Goal: Task Accomplishment & Management: Manage account settings

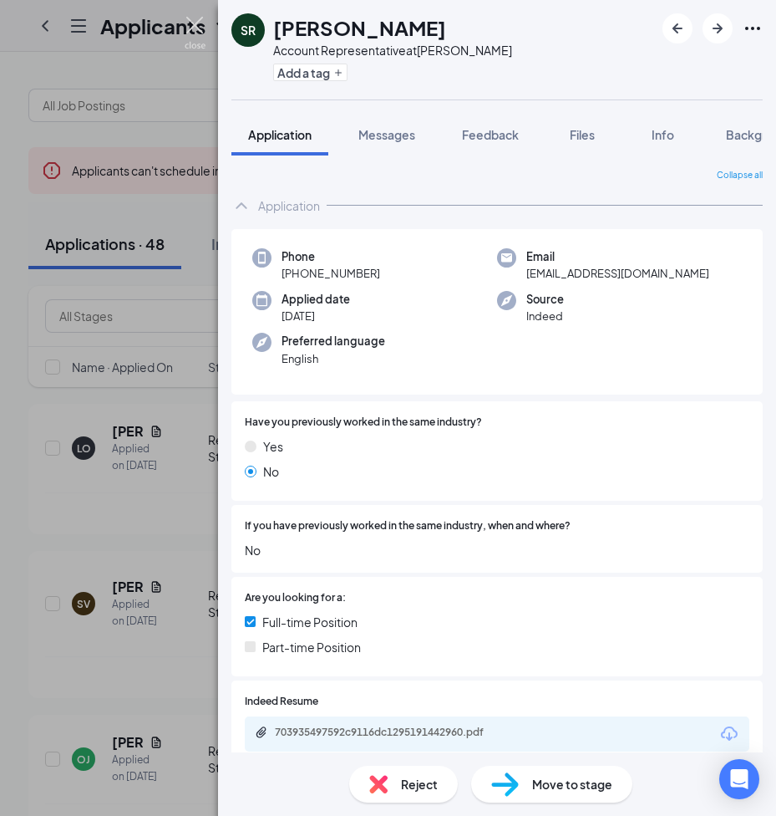
click at [192, 23] on img at bounding box center [195, 33] width 21 height 33
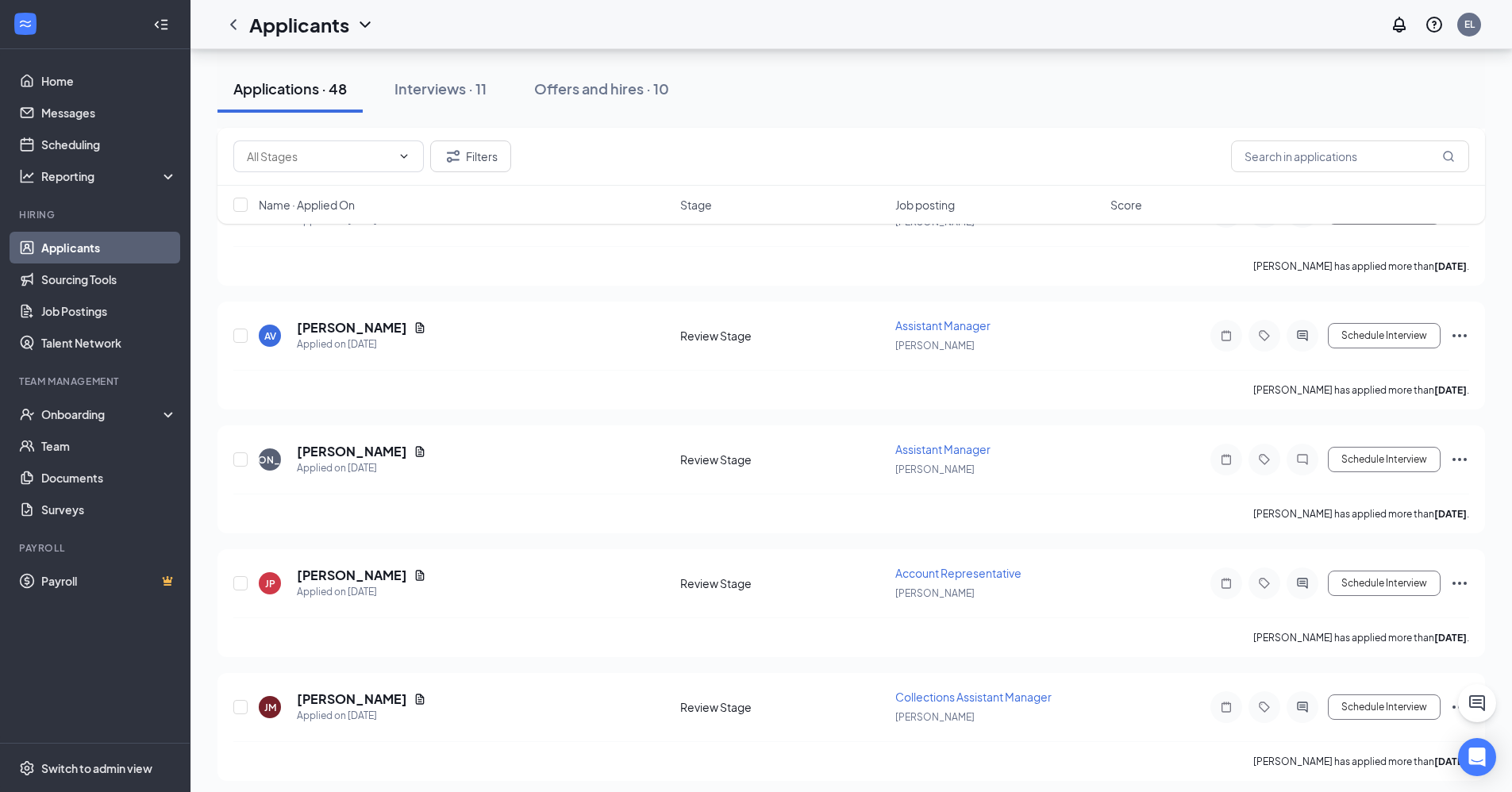
scroll to position [1428, 0]
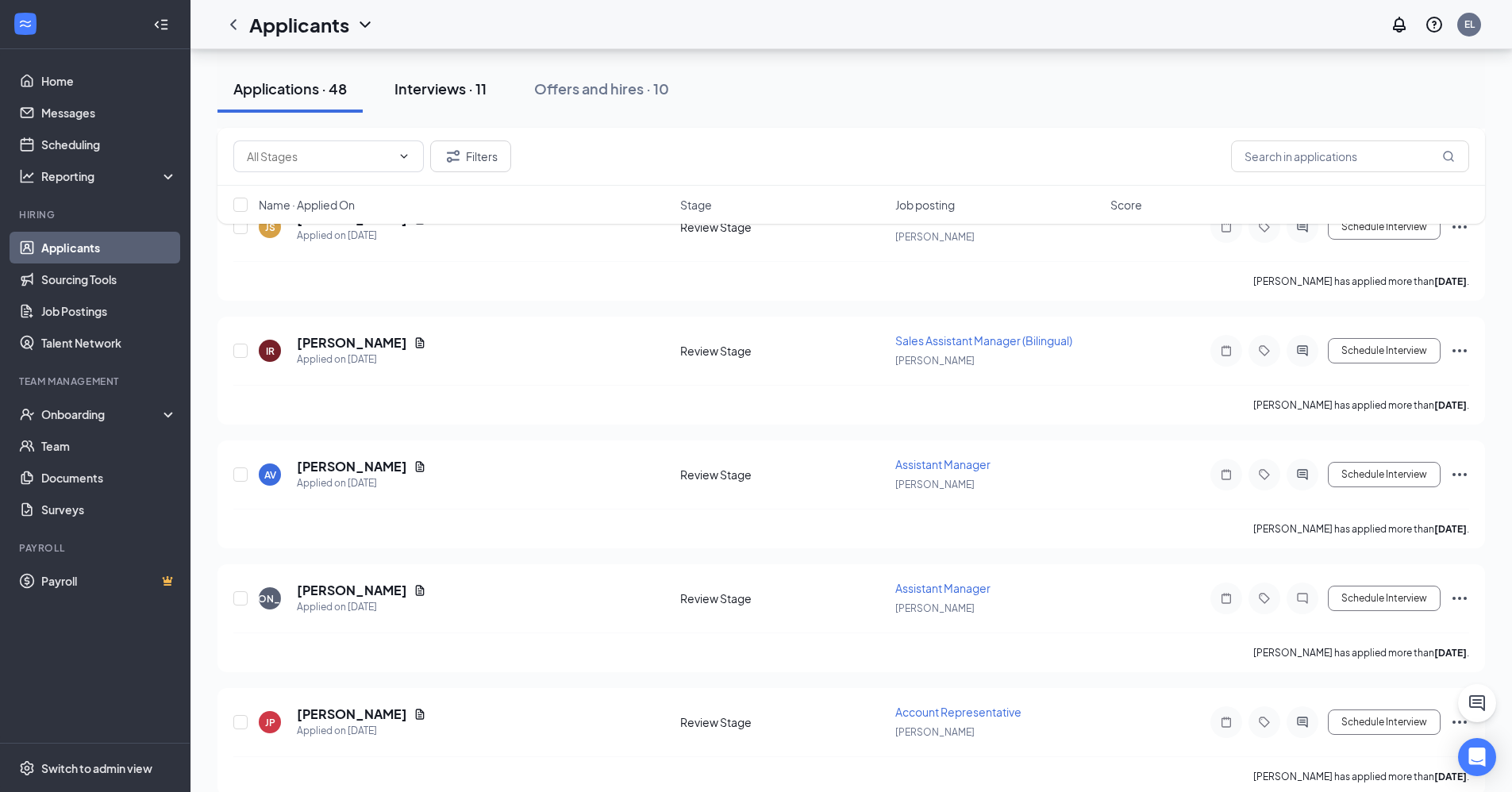
click at [457, 85] on div "Interviews · 11" at bounding box center [440, 88] width 92 height 20
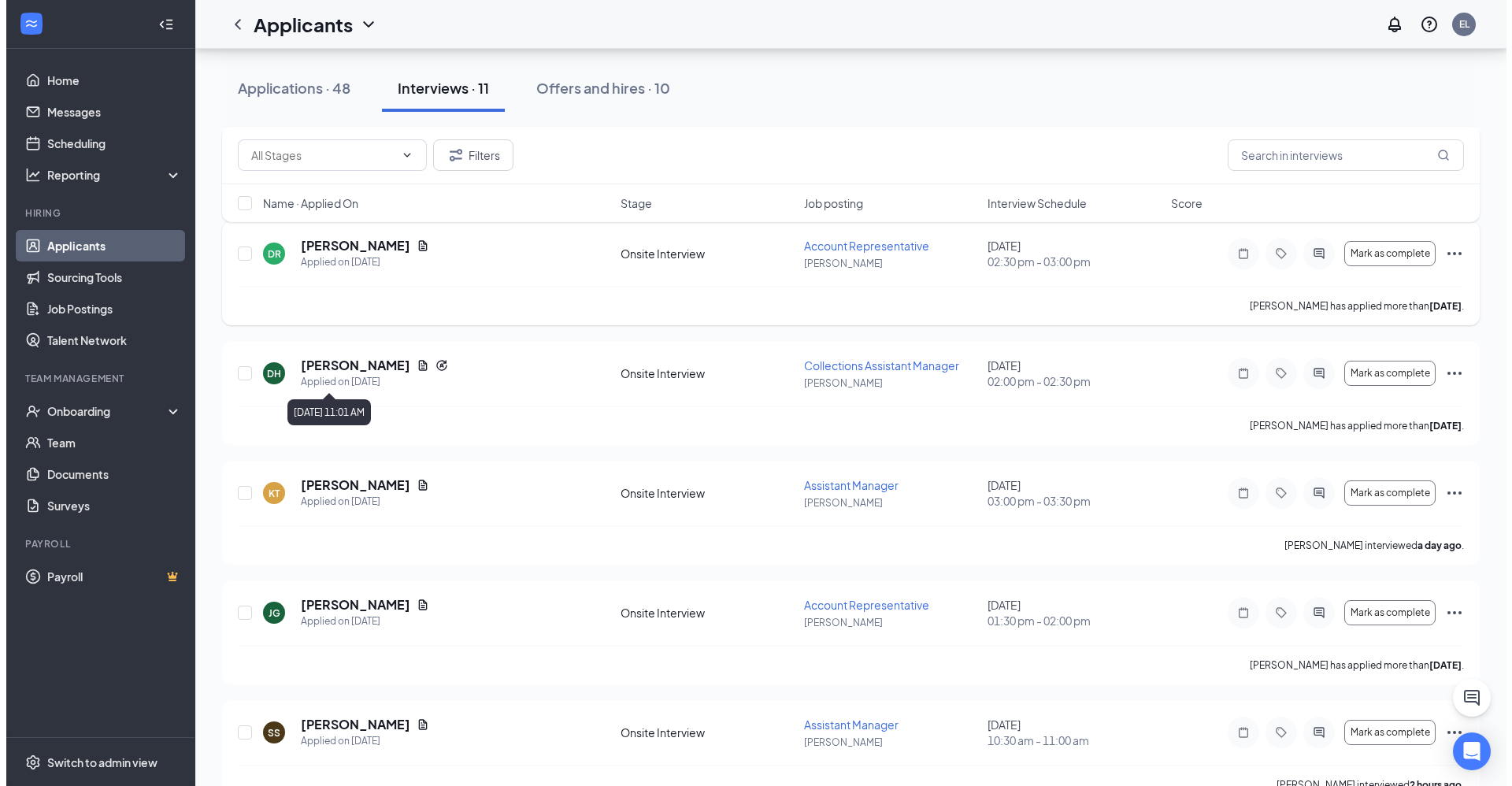
scroll to position [315, 0]
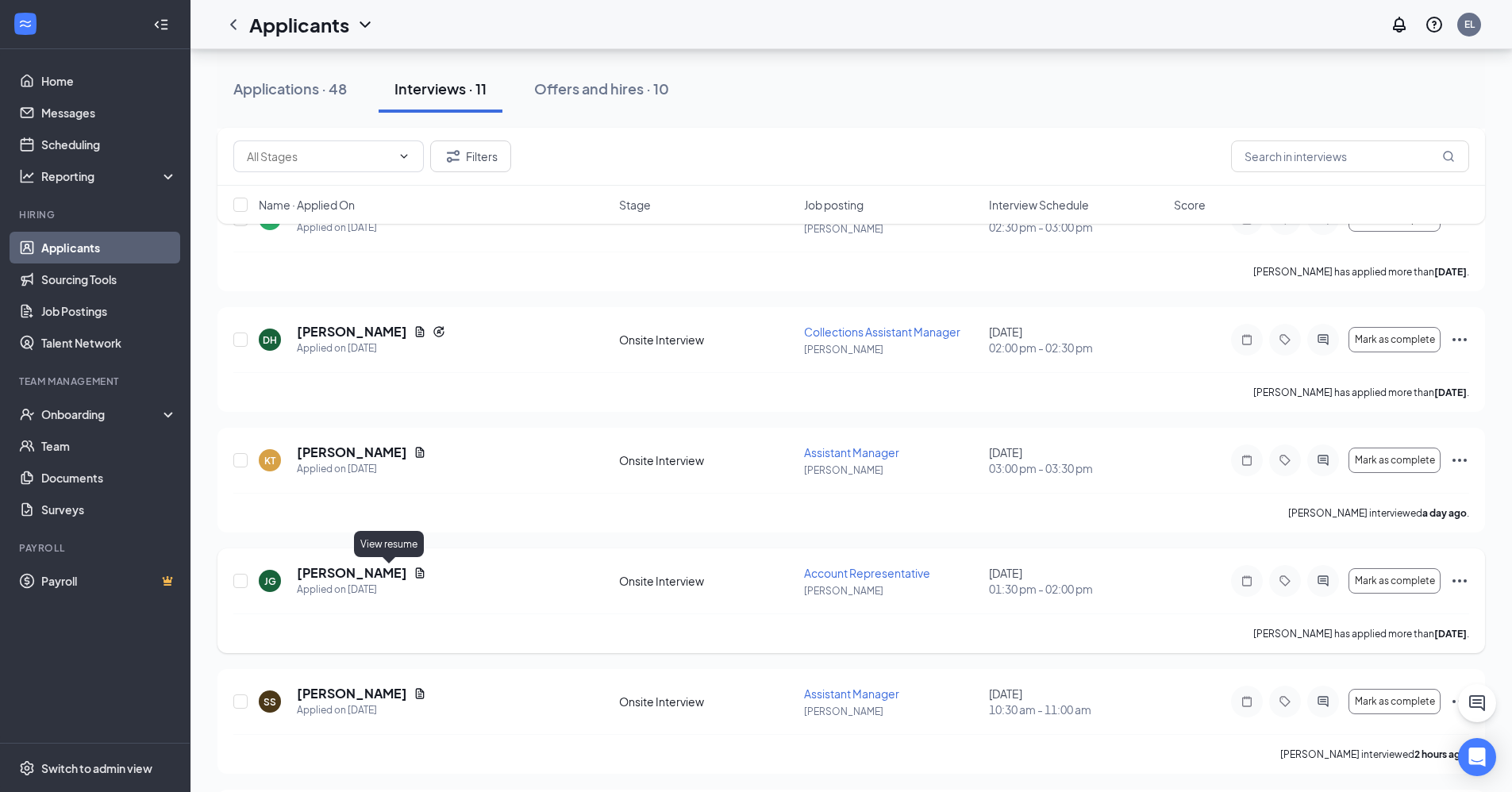
click at [416, 572] on icon "Document" at bounding box center [420, 573] width 9 height 10
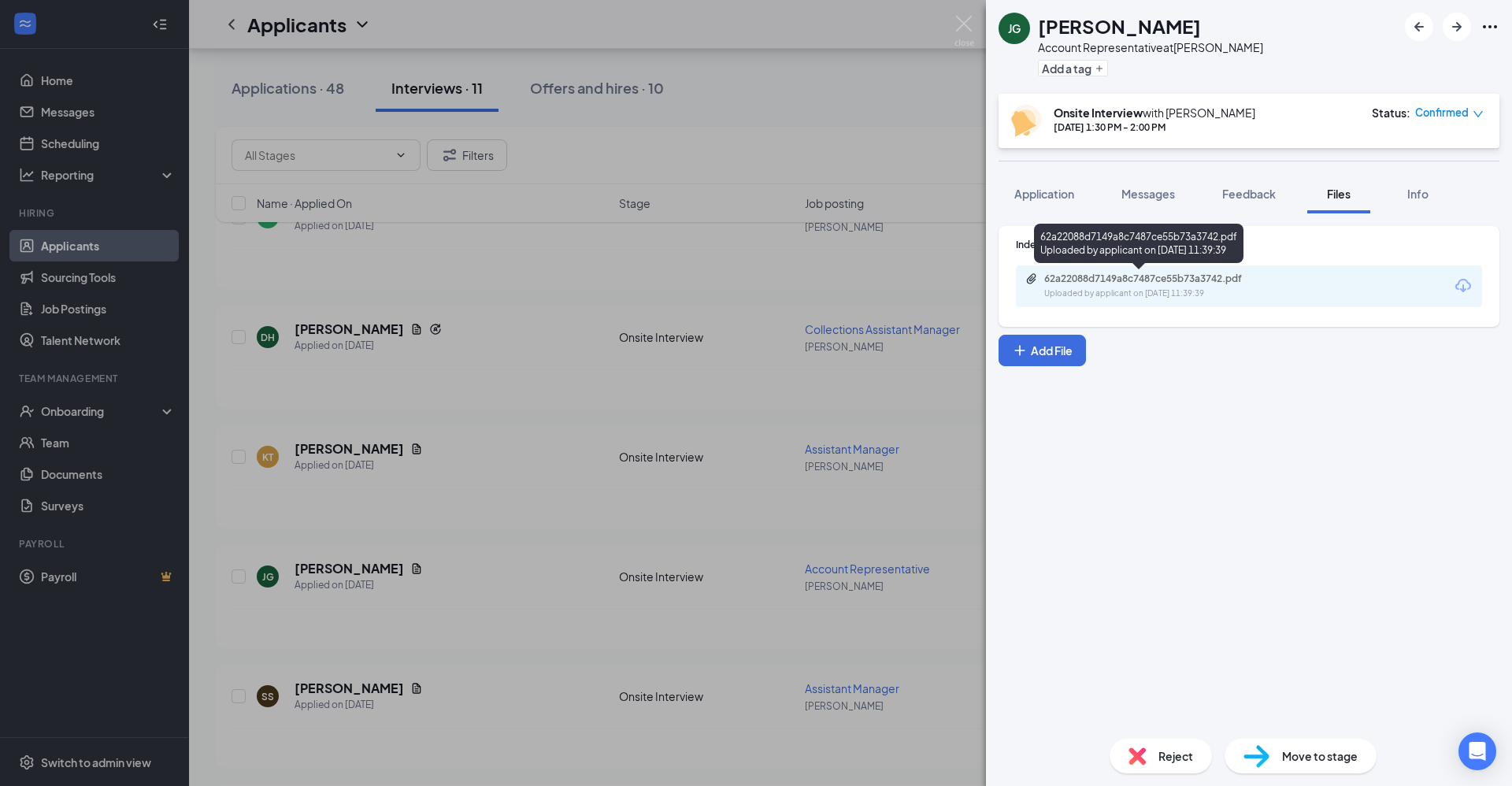
click at [731, 287] on div "62a22088d7149a8c7487ce55b73a3742.pdf Uploaded by applicant on [DATE] 11:39:39" at bounding box center [1152, 286] width 255 height 27
click at [731, 22] on img at bounding box center [964, 31] width 20 height 31
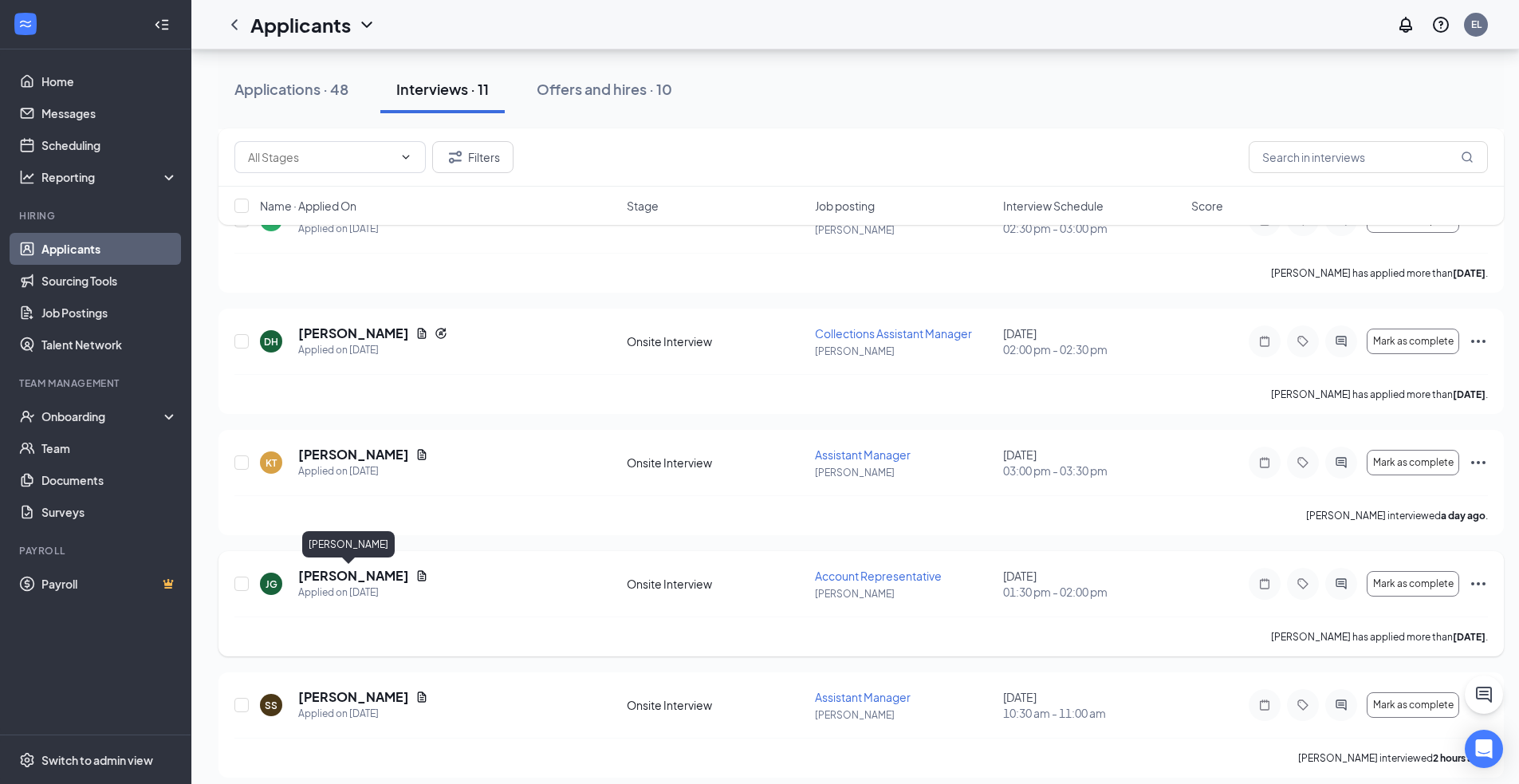
click at [326, 580] on h5 "[PERSON_NAME]" at bounding box center [354, 575] width 111 height 17
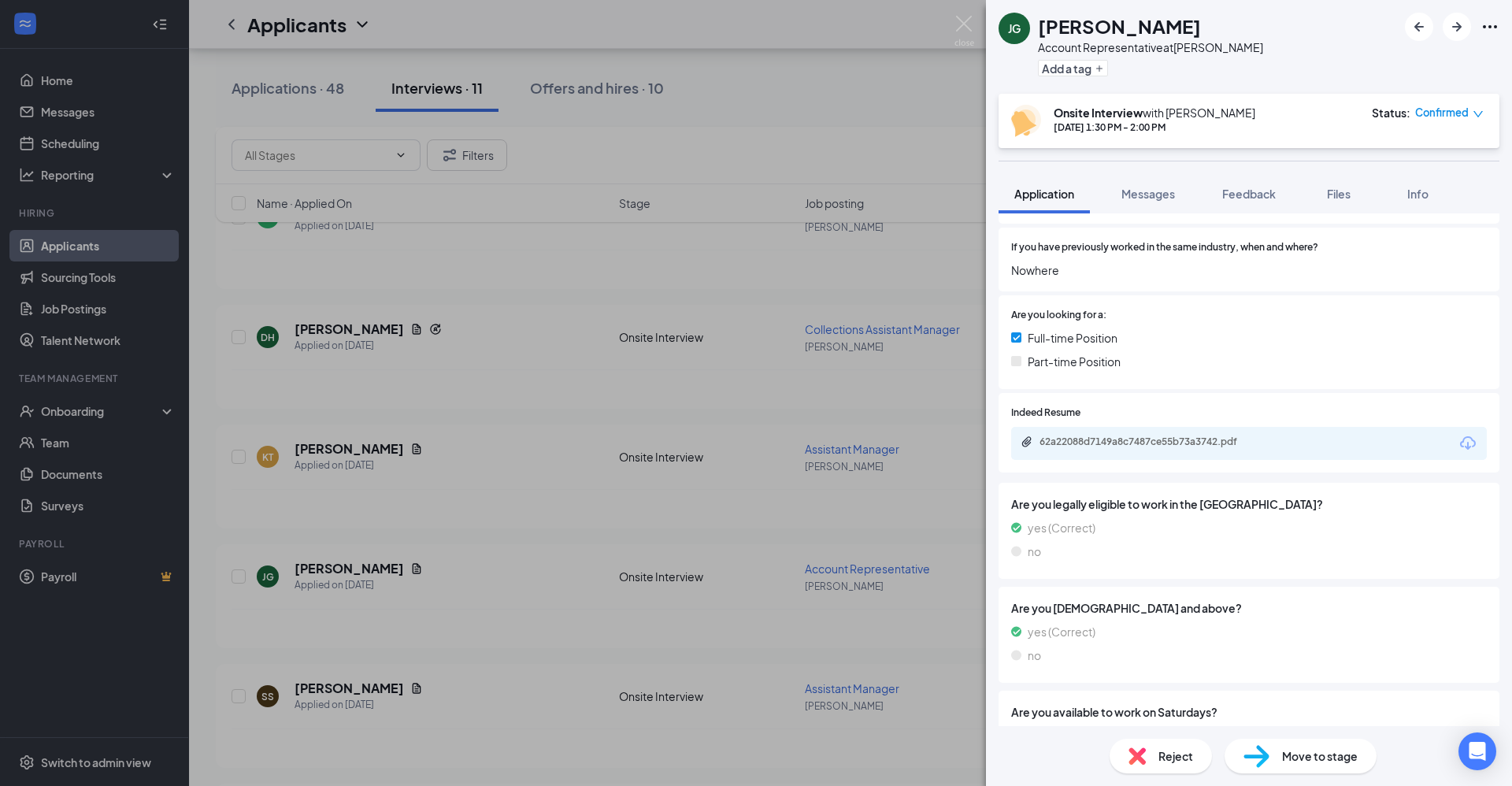
scroll to position [380, 0]
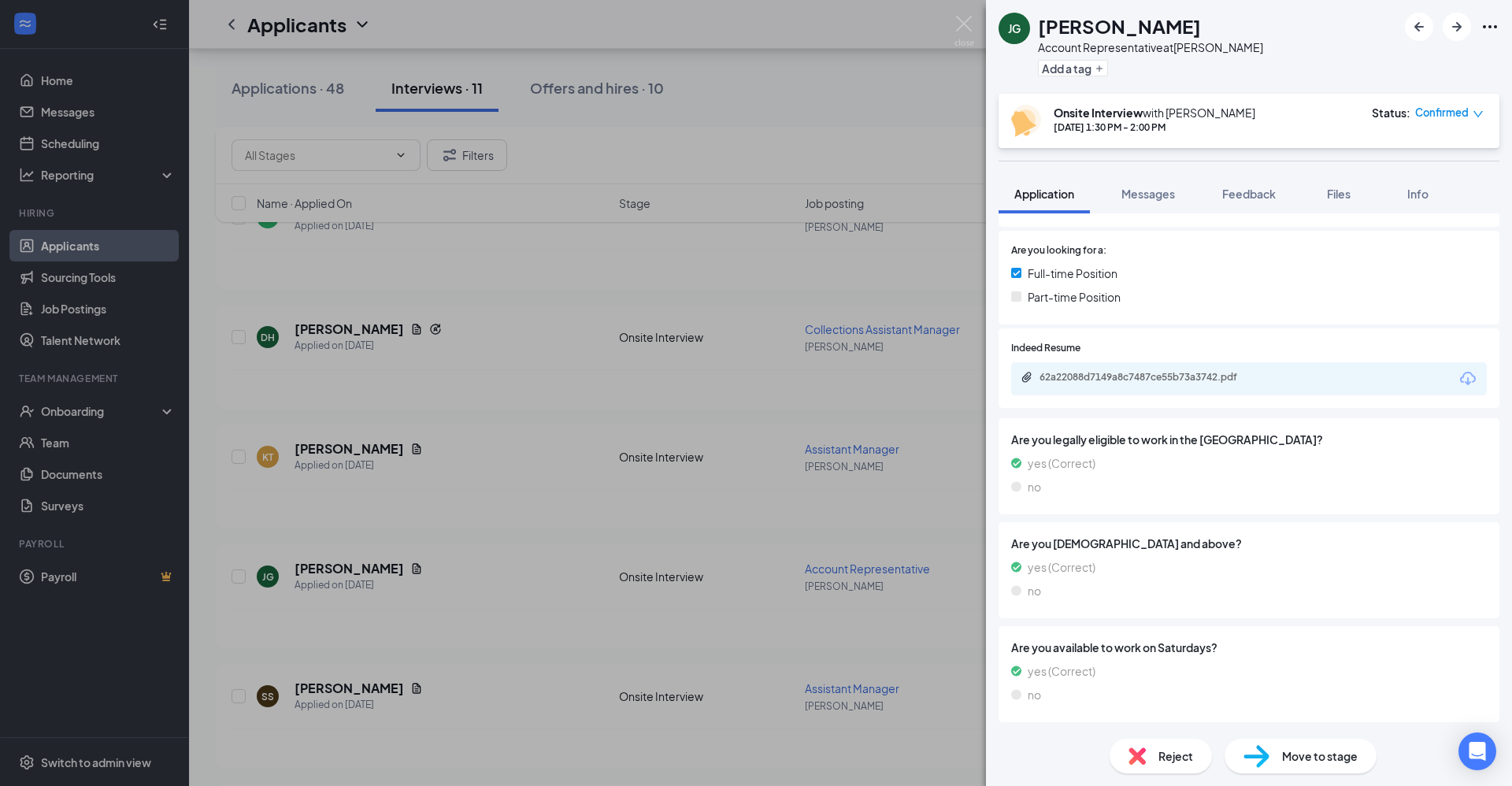
click at [731, 369] on div "62a22088d7149a8c7487ce55b73a3742.pdf" at bounding box center [1248, 378] width 476 height 33
click at [731, 375] on div "62a22088d7149a8c7487ce55b73a3742.pdf" at bounding box center [1149, 377] width 220 height 12
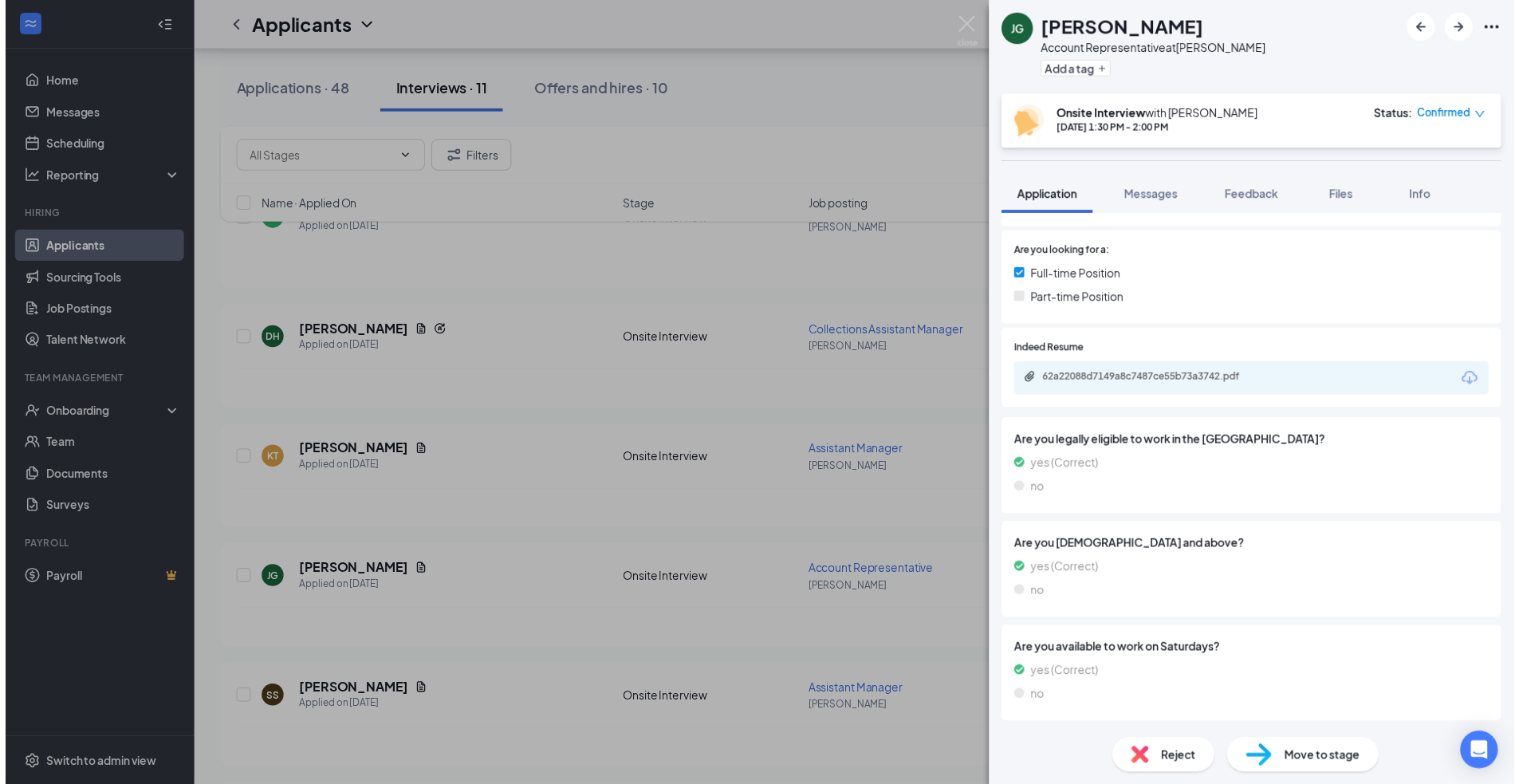
scroll to position [378, 0]
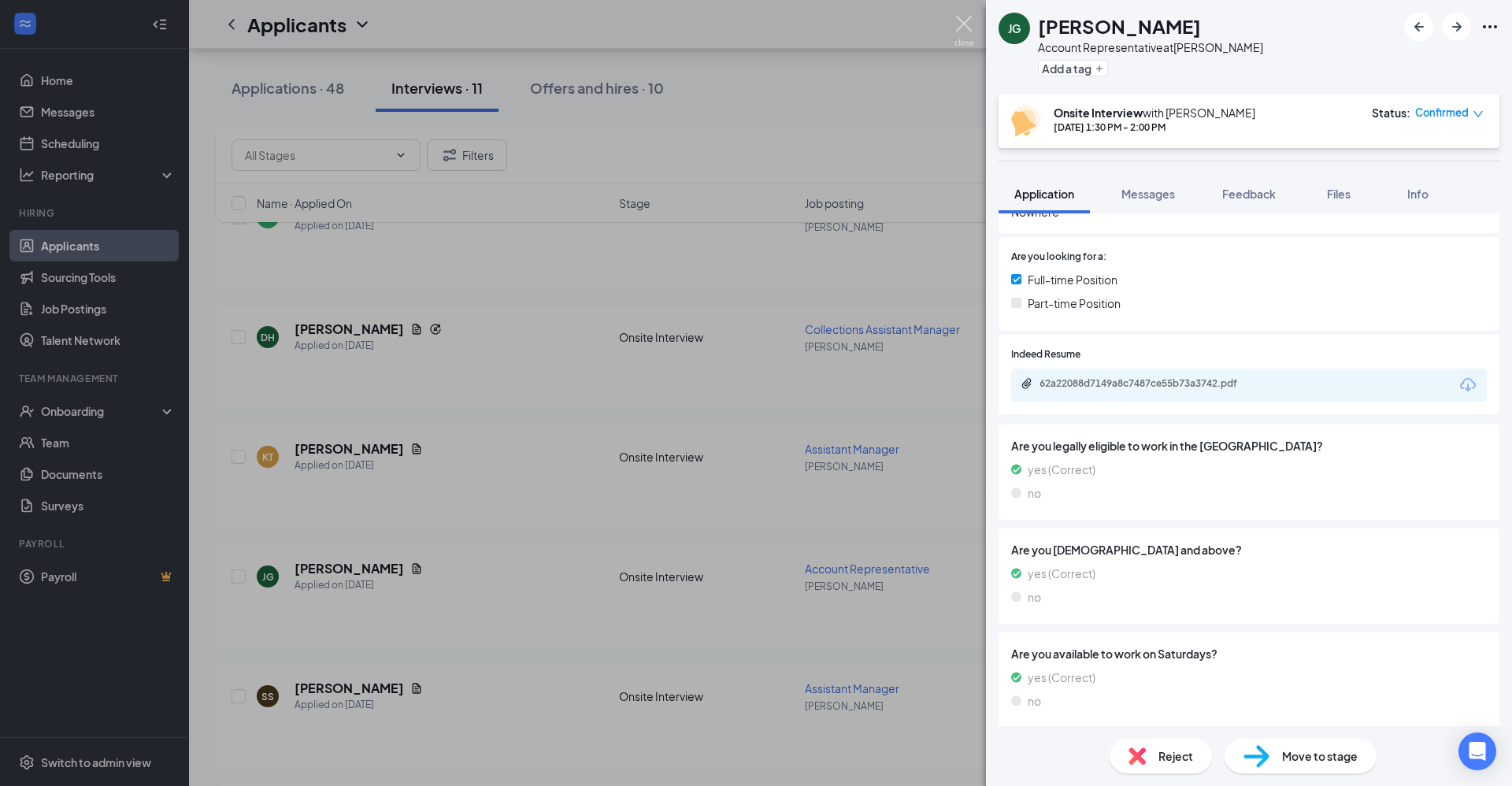
click at [731, 25] on img at bounding box center [964, 31] width 20 height 31
